Goal: Check status

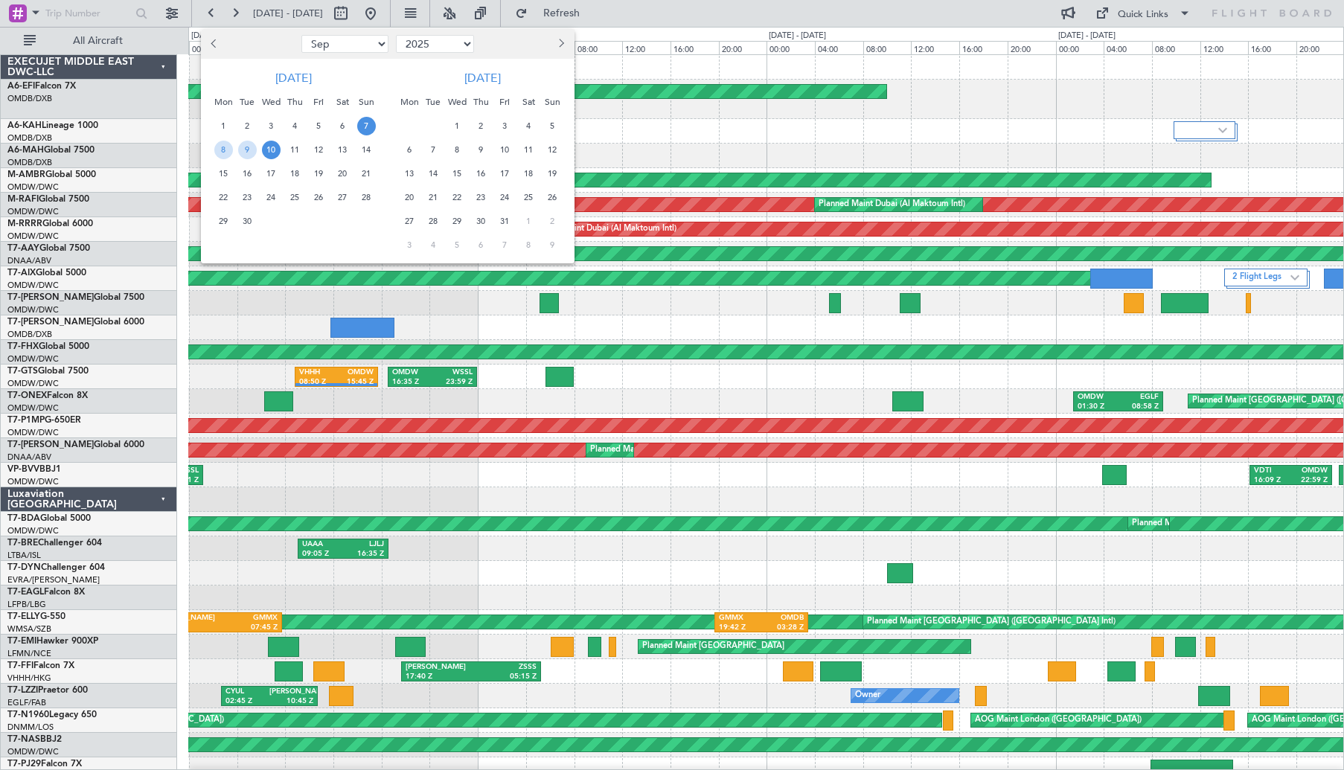
select select "9"
select select "2025"
click at [301, 170] on span "18" at bounding box center [295, 173] width 19 height 19
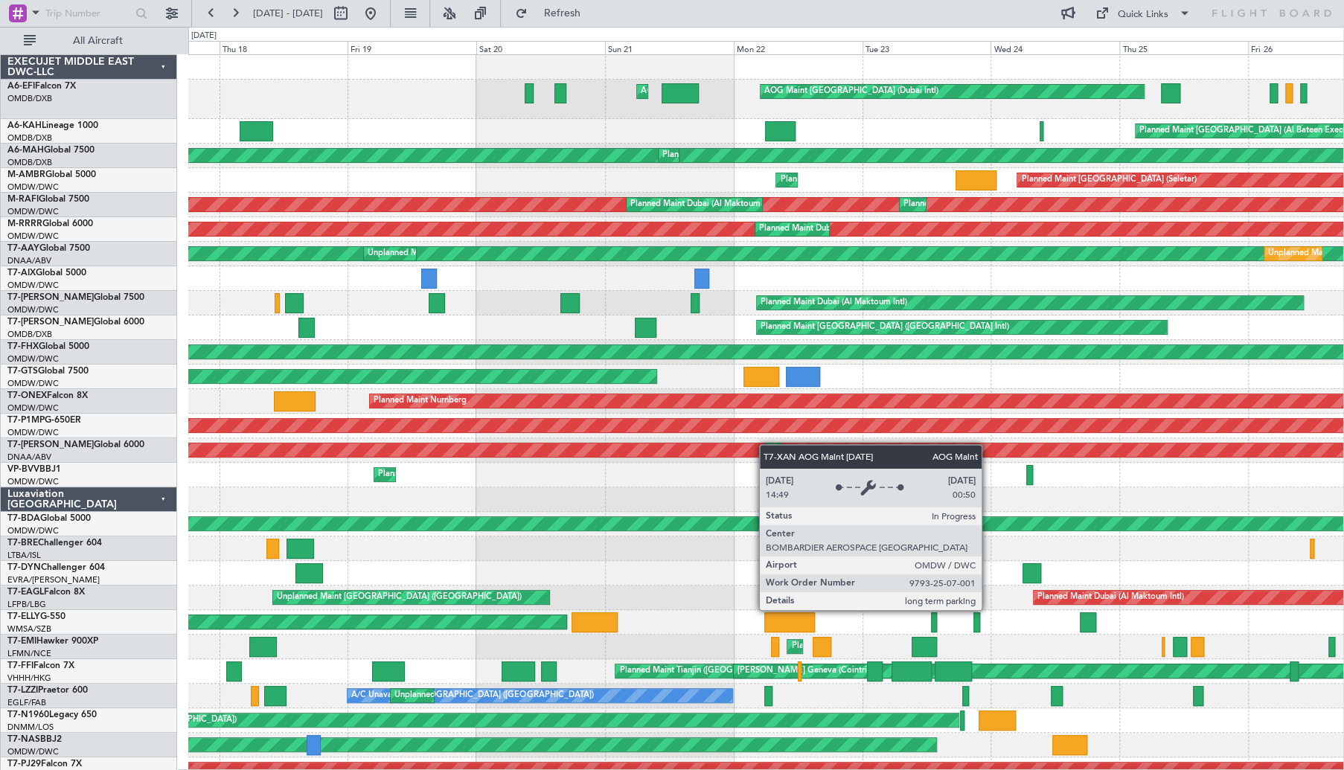
click at [348, 443] on div "AOG Maint AOG Maint [GEOGRAPHIC_DATA] (Dubai Intl) Planned Maint [GEOGRAPHIC_DA…" at bounding box center [765, 504] width 1155 height 899
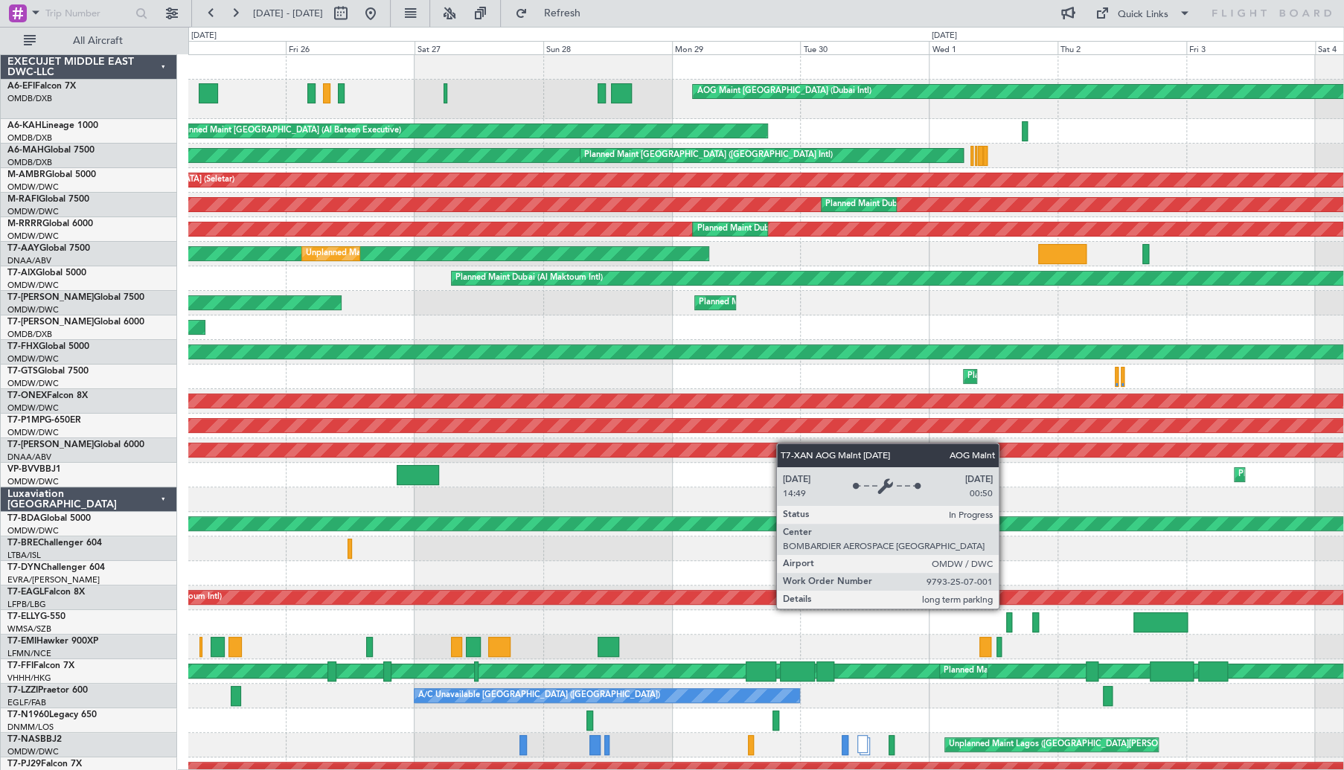
click at [172, 449] on div "AOG Maint [GEOGRAPHIC_DATA] (Dubai Intl) AOG Maint [GEOGRAPHIC_DATA] (Dubai Int…" at bounding box center [672, 398] width 1344 height 743
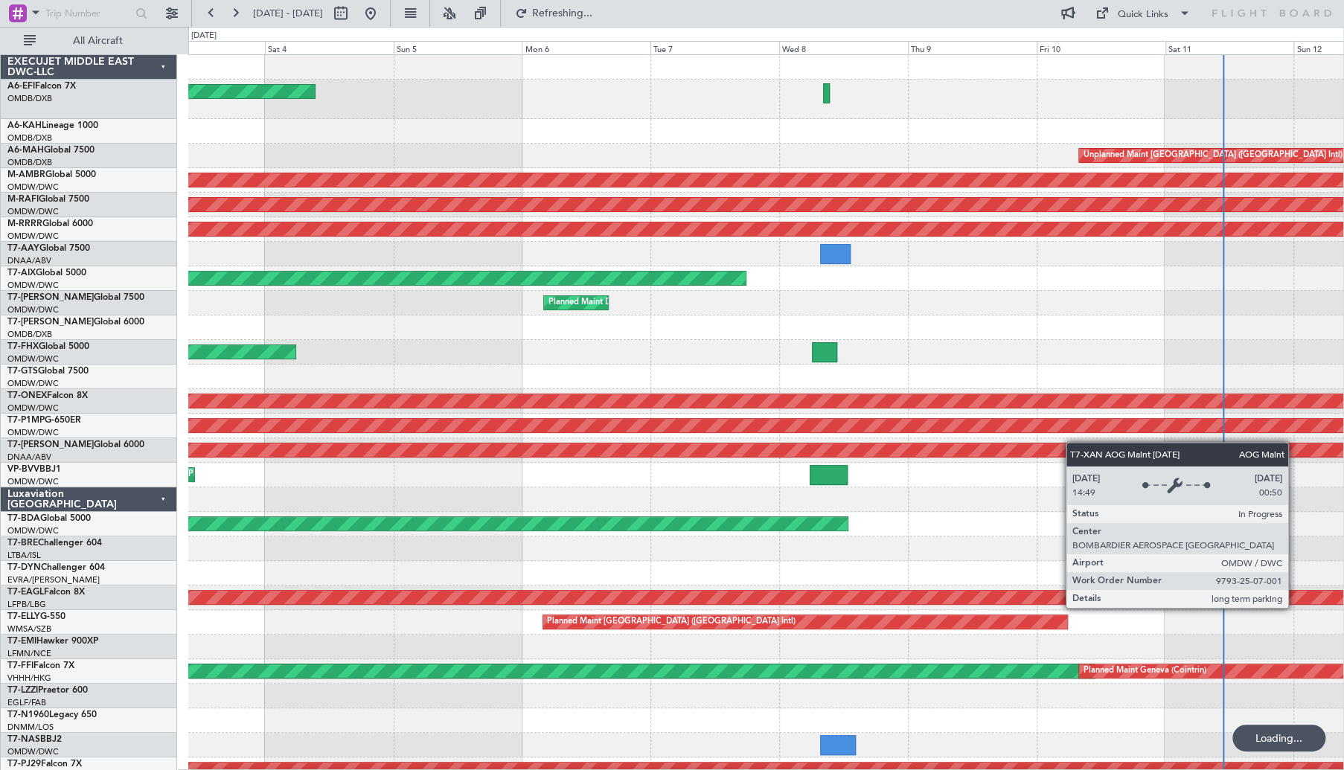
click at [252, 442] on div "AOG Maint [GEOGRAPHIC_DATA] (Dubai Intl) Unplanned Maint [GEOGRAPHIC_DATA] ([GE…" at bounding box center [765, 504] width 1155 height 899
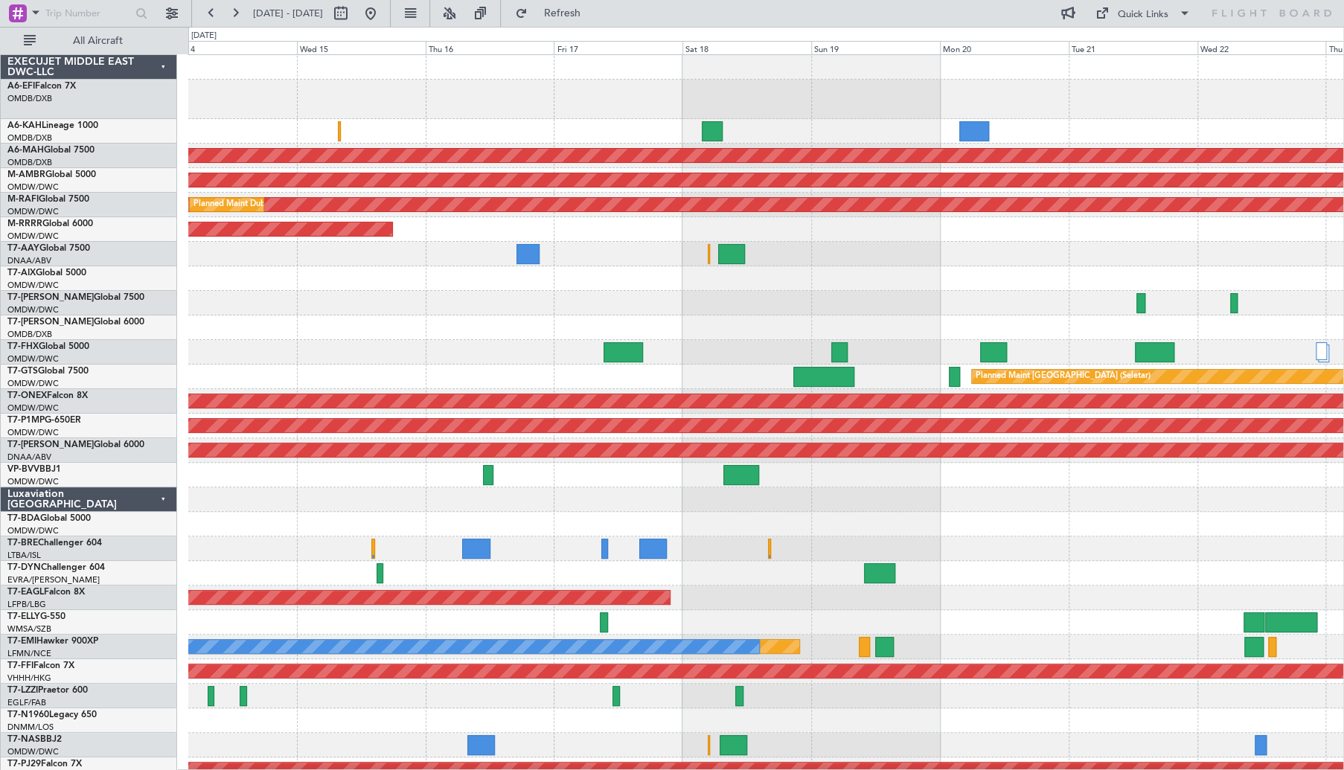
click at [1232, 485] on div "Unplanned Maint [GEOGRAPHIC_DATA] ([GEOGRAPHIC_DATA] Intl) Planned Maint [GEOGR…" at bounding box center [765, 504] width 1155 height 899
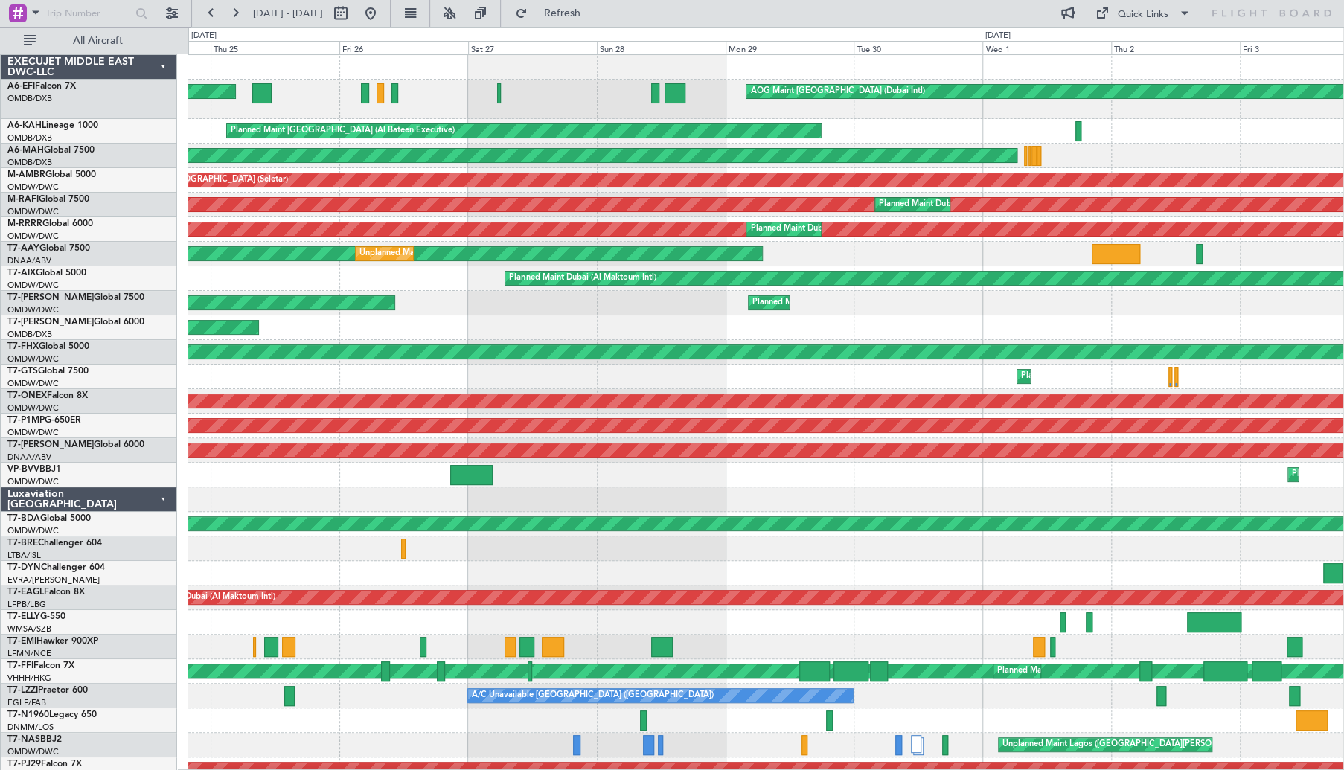
click at [1342, 481] on div "AOG Maint [GEOGRAPHIC_DATA] (Dubai Intl) AOG Maint [GEOGRAPHIC_DATA] (Dubai Int…" at bounding box center [765, 504] width 1155 height 899
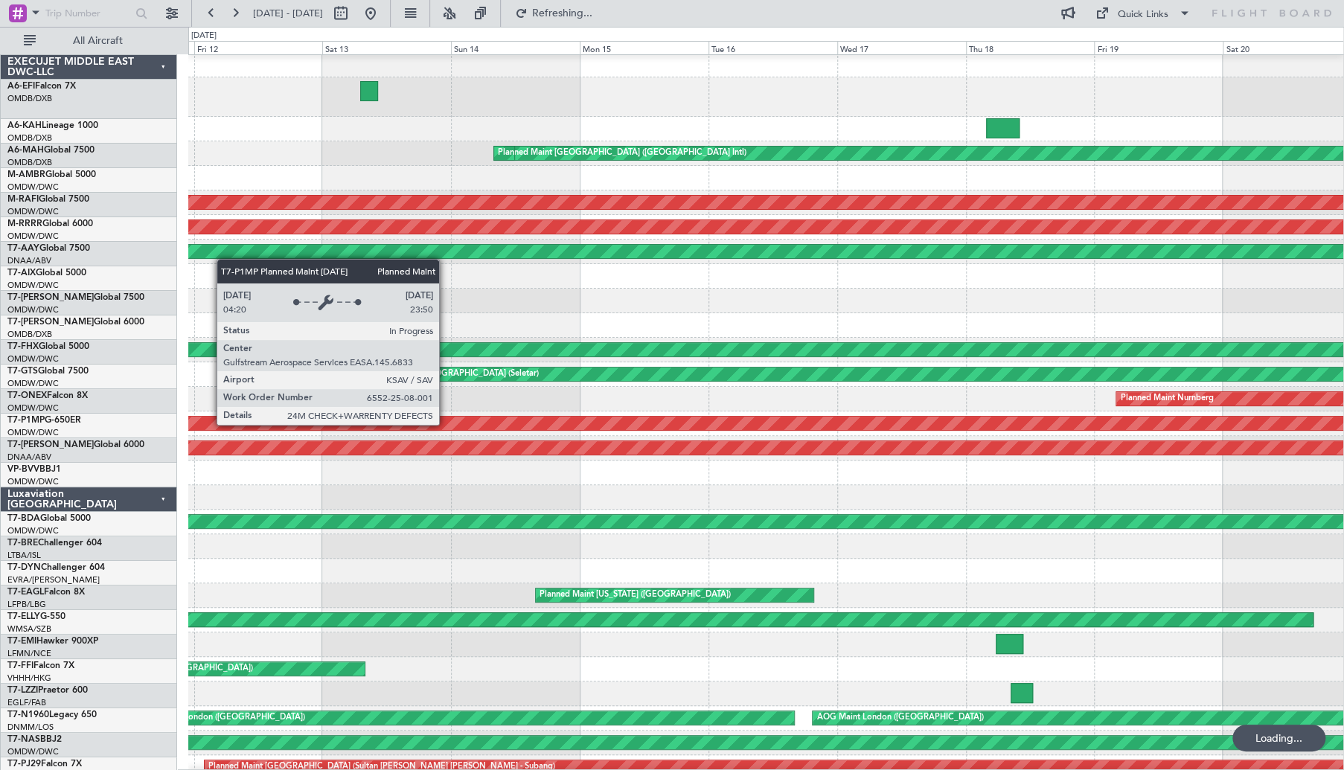
scroll to position [1, 0]
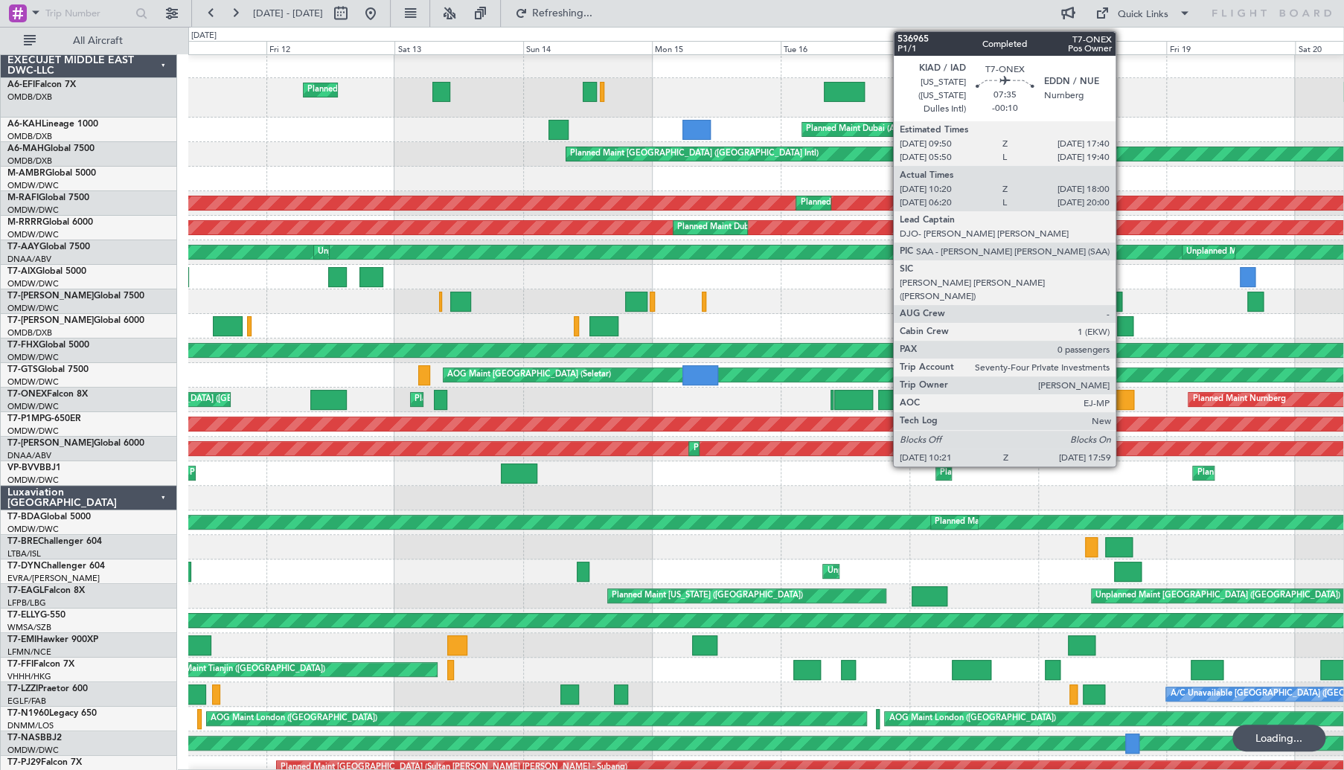
click at [1122, 396] on div at bounding box center [1112, 400] width 41 height 20
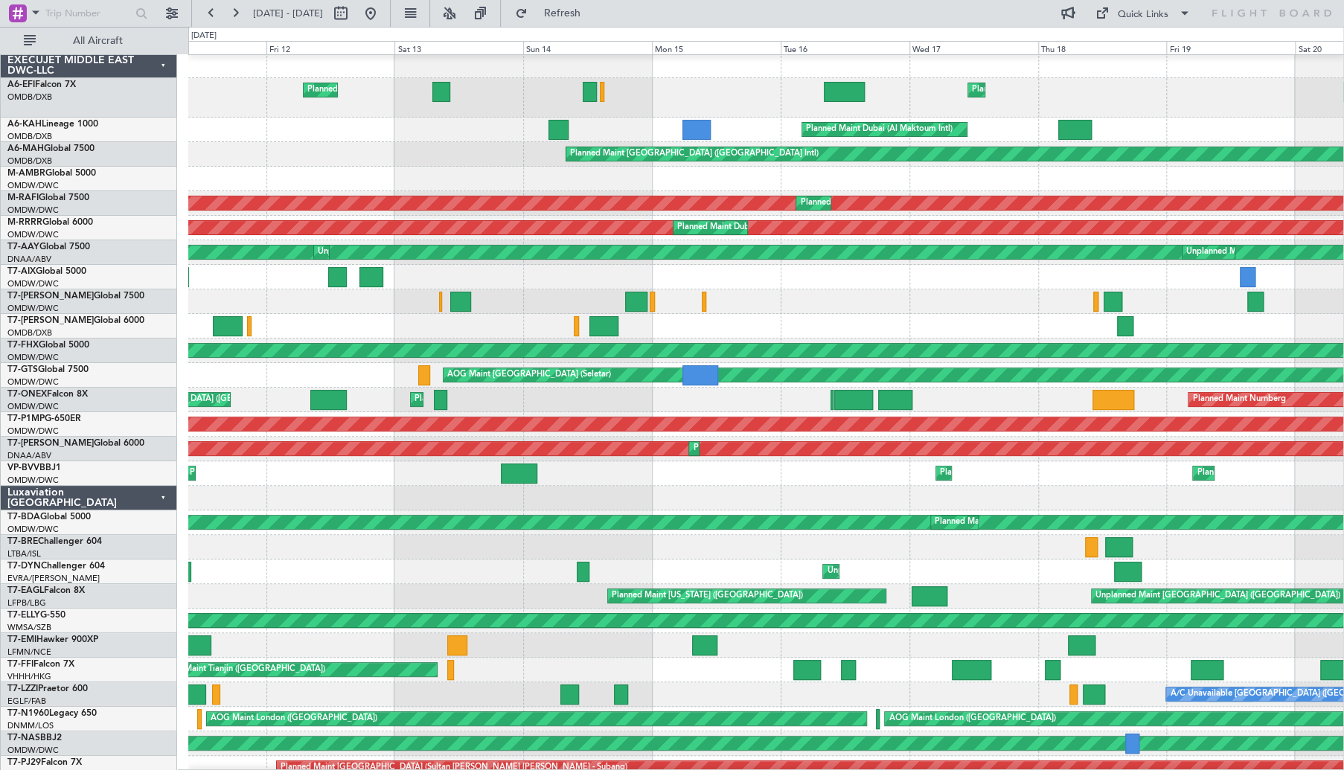
scroll to position [0, 0]
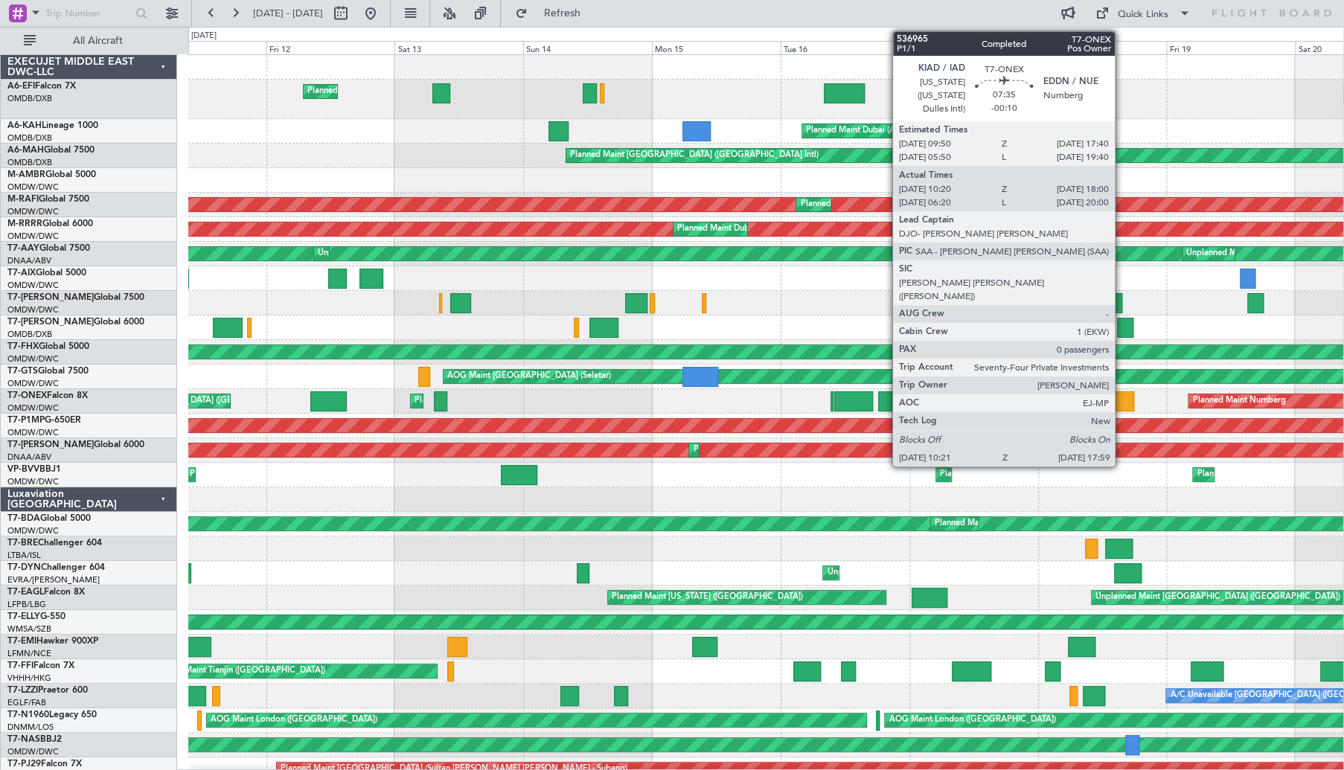
click at [1121, 399] on div at bounding box center [1112, 401] width 41 height 20
